Goal: Transaction & Acquisition: Book appointment/travel/reservation

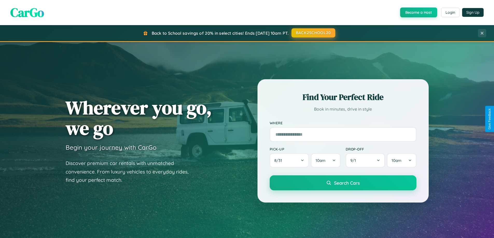
click at [313, 33] on button "BACK2SCHOOL20" at bounding box center [313, 32] width 44 height 9
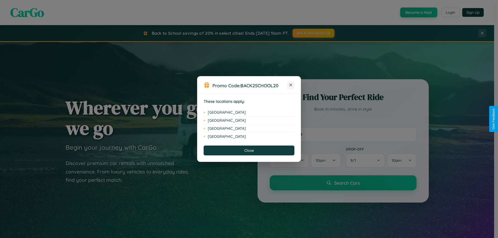
click at [291, 85] on icon at bounding box center [290, 85] width 3 height 3
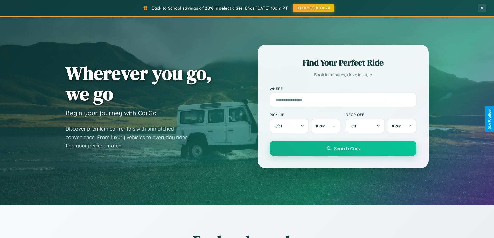
scroll to position [223, 0]
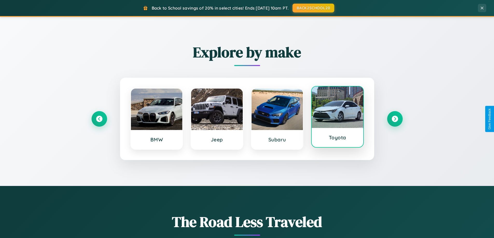
click at [337, 119] on div at bounding box center [337, 107] width 52 height 41
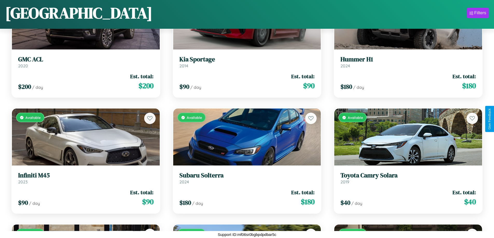
scroll to position [2858, 0]
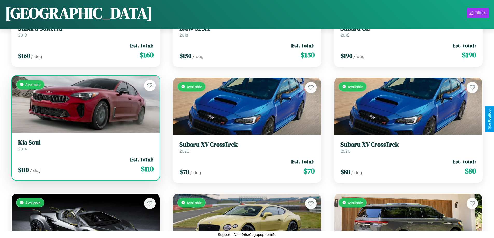
click at [85, 106] on div "Available" at bounding box center [86, 104] width 148 height 57
click at [85, 104] on div "Available" at bounding box center [86, 104] width 148 height 57
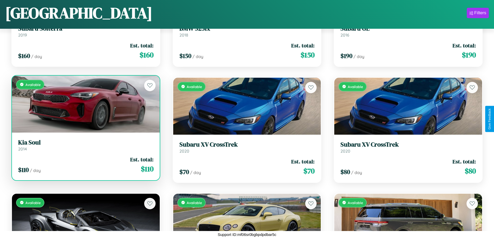
click at [85, 104] on div "Available" at bounding box center [86, 104] width 148 height 57
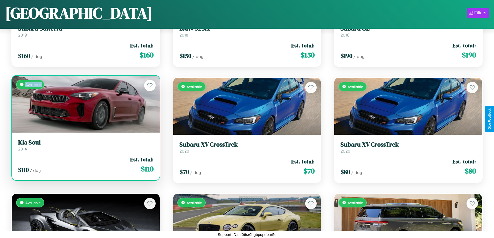
click at [85, 104] on div "Available" at bounding box center [86, 104] width 148 height 57
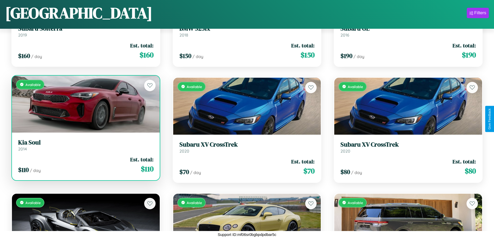
click at [85, 104] on div "Available" at bounding box center [86, 104] width 148 height 57
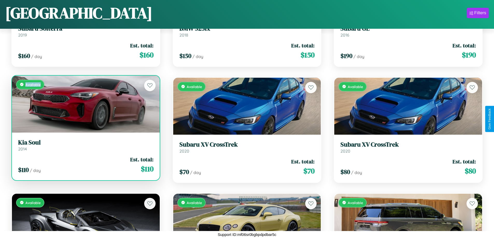
click at [85, 104] on div "Available" at bounding box center [86, 104] width 148 height 57
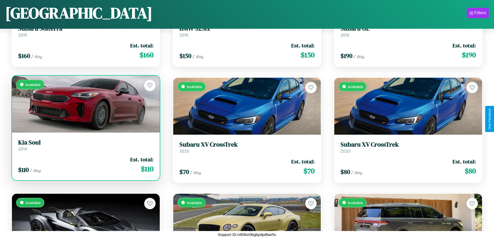
click at [85, 145] on h3 "Kia Soul" at bounding box center [85, 143] width 135 height 8
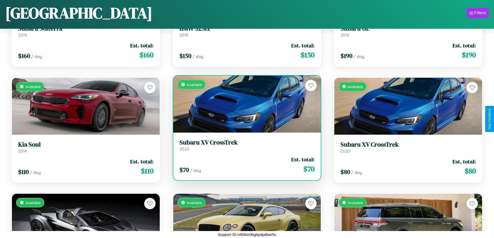
scroll to position [885, 0]
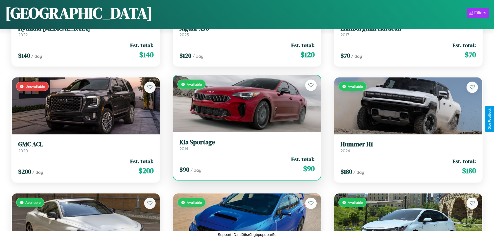
click at [245, 145] on h3 "Kia Sportage" at bounding box center [246, 143] width 135 height 8
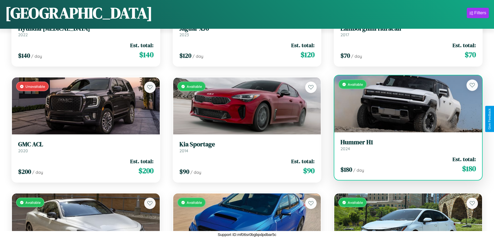
click at [405, 165] on div "$ 180 / day Est. total: $ 180" at bounding box center [407, 164] width 135 height 18
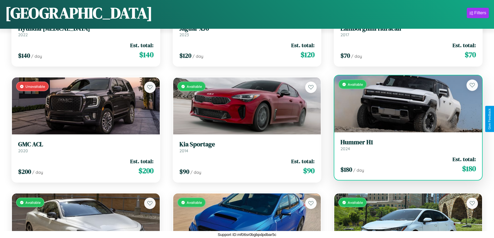
click at [405, 165] on div "$ 180 / day Est. total: $ 180" at bounding box center [407, 164] width 135 height 18
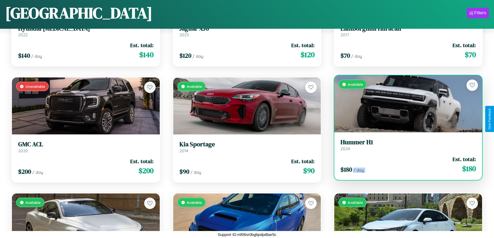
click at [405, 165] on div "$ 180 / day Est. total: $ 180" at bounding box center [407, 164] width 135 height 18
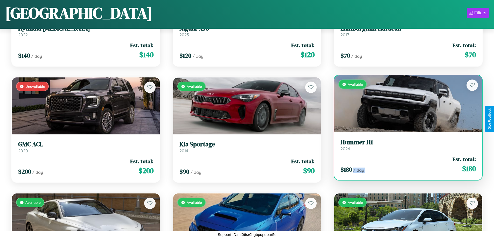
click at [405, 165] on div "$ 180 / day Est. total: $ 180" at bounding box center [407, 164] width 135 height 18
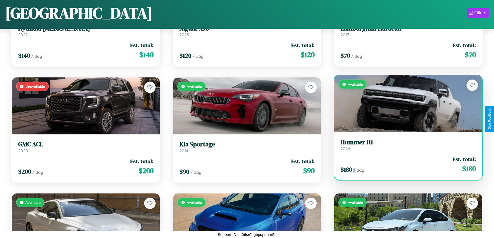
click at [405, 165] on div "$ 180 / day Est. total: $ 180" at bounding box center [407, 164] width 135 height 18
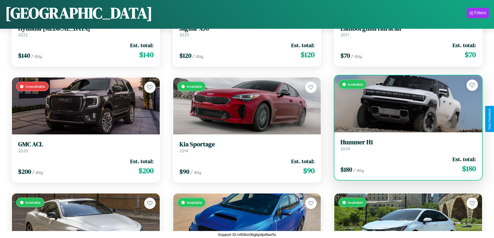
click at [405, 145] on h3 "Hummer H1" at bounding box center [407, 143] width 135 height 8
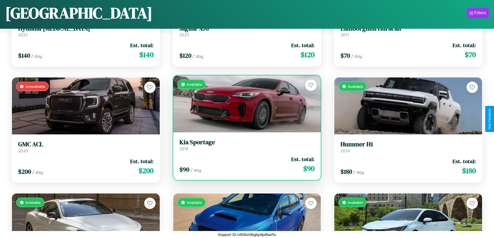
scroll to position [769, 0]
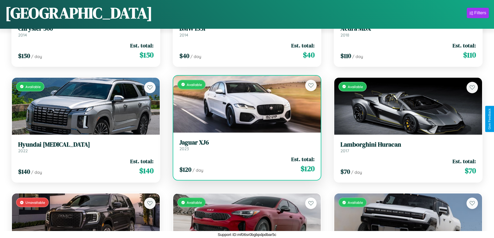
click at [245, 145] on h3 "Jaguar XJ6" at bounding box center [246, 143] width 135 height 8
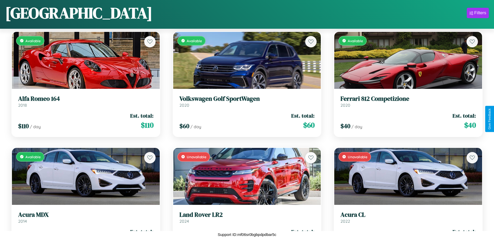
scroll to position [3090, 0]
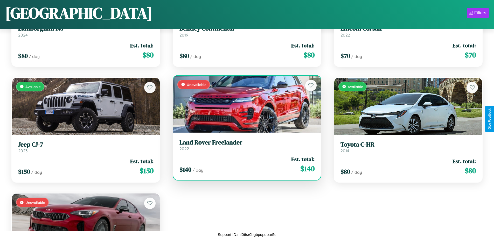
click at [245, 165] on div "$ 140 / day Est. total: $ 140" at bounding box center [246, 164] width 135 height 18
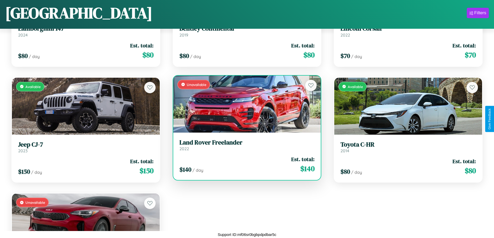
click at [245, 165] on div "$ 140 / day Est. total: $ 140" at bounding box center [246, 164] width 135 height 18
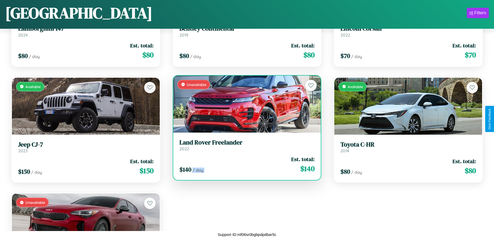
click at [245, 165] on div "$ 140 / day Est. total: $ 140" at bounding box center [246, 164] width 135 height 18
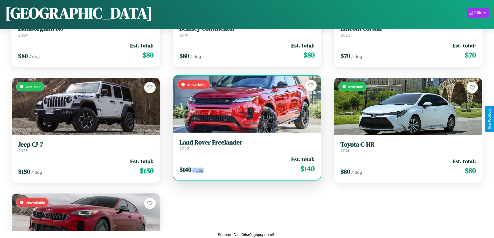
click at [245, 165] on div "$ 140 / day Est. total: $ 140" at bounding box center [246, 164] width 135 height 18
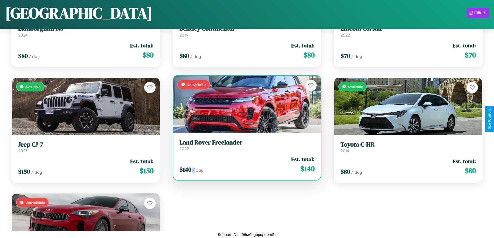
click at [245, 165] on div "$ 140 / day Est. total: $ 140" at bounding box center [246, 164] width 135 height 18
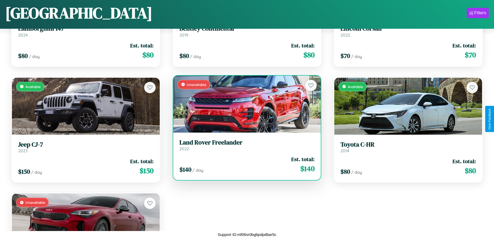
click at [245, 145] on h3 "Land Rover Freelander" at bounding box center [246, 143] width 135 height 8
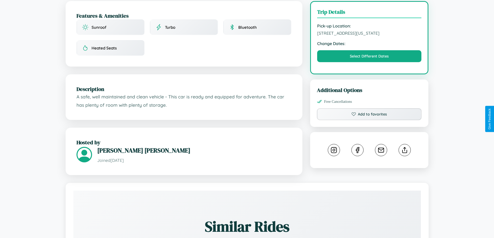
scroll to position [140, 0]
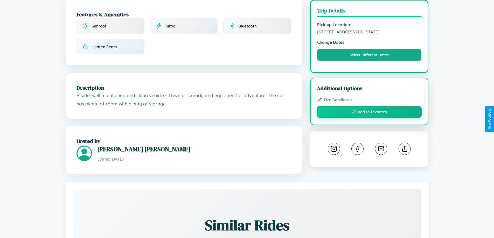
click at [369, 118] on button "Add to favorites" at bounding box center [369, 112] width 105 height 12
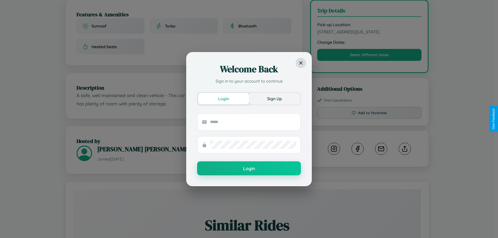
click at [274, 98] on button "Sign Up" at bounding box center [274, 98] width 51 height 11
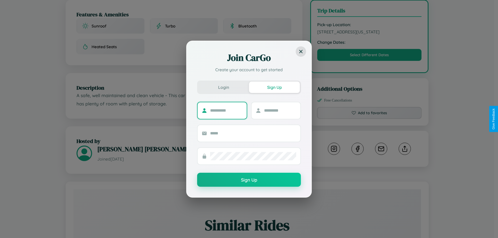
click at [226, 110] on input "text" at bounding box center [226, 111] width 32 height 8
type input "*****"
click at [280, 110] on input "text" at bounding box center [280, 111] width 32 height 8
type input "*****"
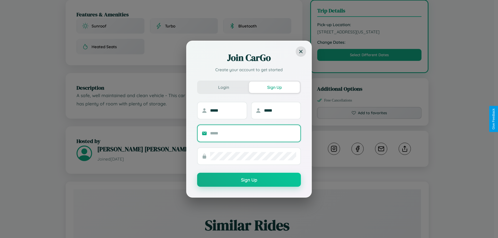
click at [253, 133] on input "text" at bounding box center [253, 133] width 86 height 8
type input "**********"
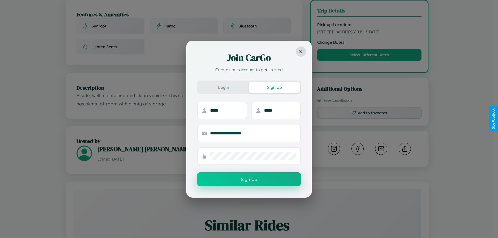
click at [249, 180] on button "Sign Up" at bounding box center [249, 179] width 104 height 14
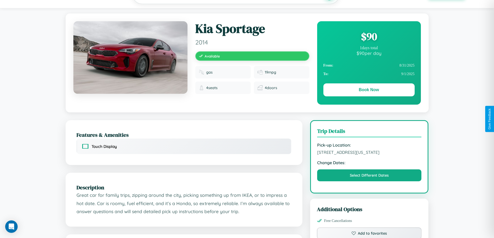
scroll to position [175, 0]
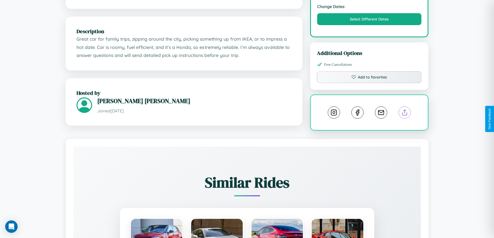
click at [405, 114] on line at bounding box center [405, 112] width 0 height 4
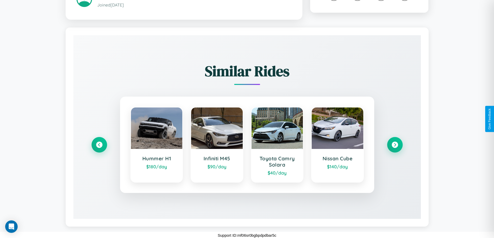
scroll to position [295, 0]
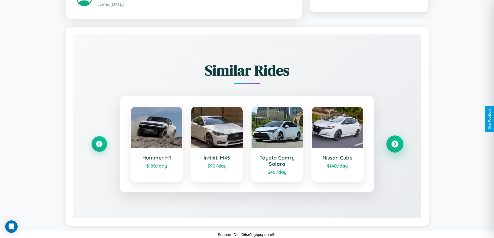
click at [394, 144] on icon at bounding box center [394, 144] width 7 height 7
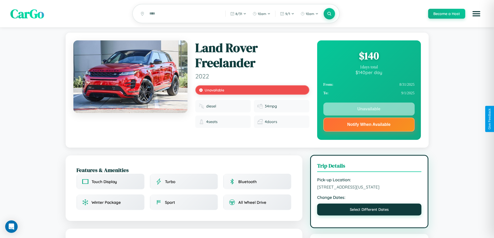
click at [369, 216] on button "Select Different Dates" at bounding box center [369, 210] width 104 height 12
select select "*"
select select "****"
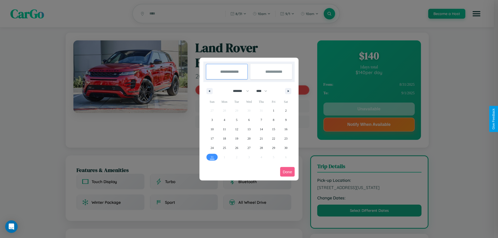
drag, startPoint x: 238, startPoint y: 91, endPoint x: 249, endPoint y: 104, distance: 16.6
click at [238, 91] on select "******* ******** ***** ***** *** **** **** ****** ********* ******* ******** **…" at bounding box center [240, 91] width 22 height 9
select select "*"
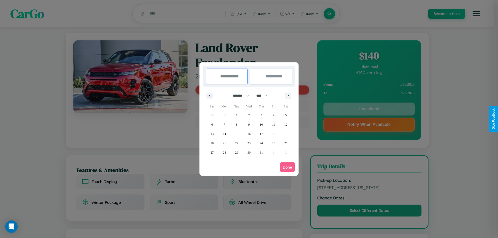
click at [264, 96] on select "**** **** **** **** **** **** **** **** **** **** **** **** **** **** **** ****…" at bounding box center [261, 95] width 16 height 9
select select "****"
click at [261, 152] on span "30" at bounding box center [260, 152] width 3 height 9
type input "**********"
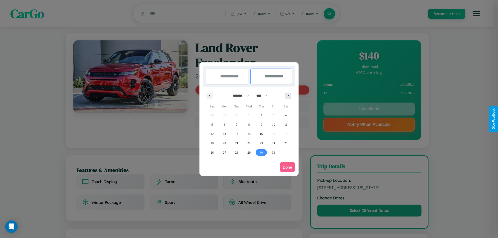
click at [288, 96] on icon "button" at bounding box center [289, 96] width 3 height 2
select select "*"
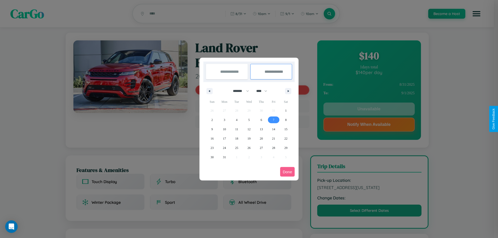
click at [273, 120] on span "7" at bounding box center [274, 119] width 2 height 9
type input "**********"
select select "*"
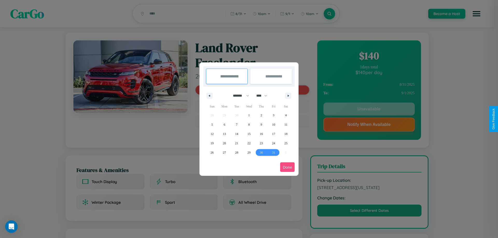
click at [287, 167] on button "Done" at bounding box center [287, 167] width 15 height 10
